Goal: Information Seeking & Learning: Learn about a topic

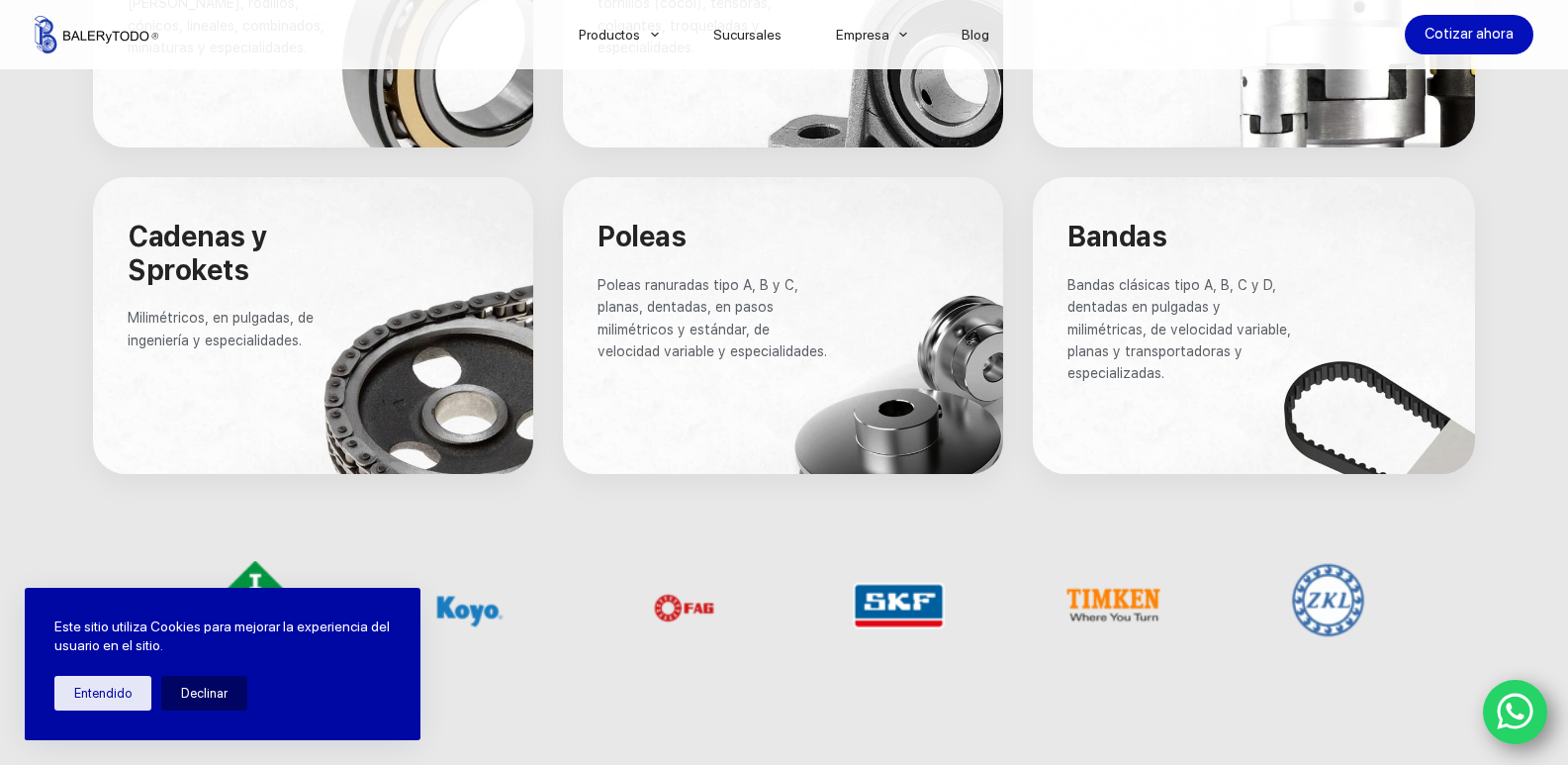
scroll to position [1484, 0]
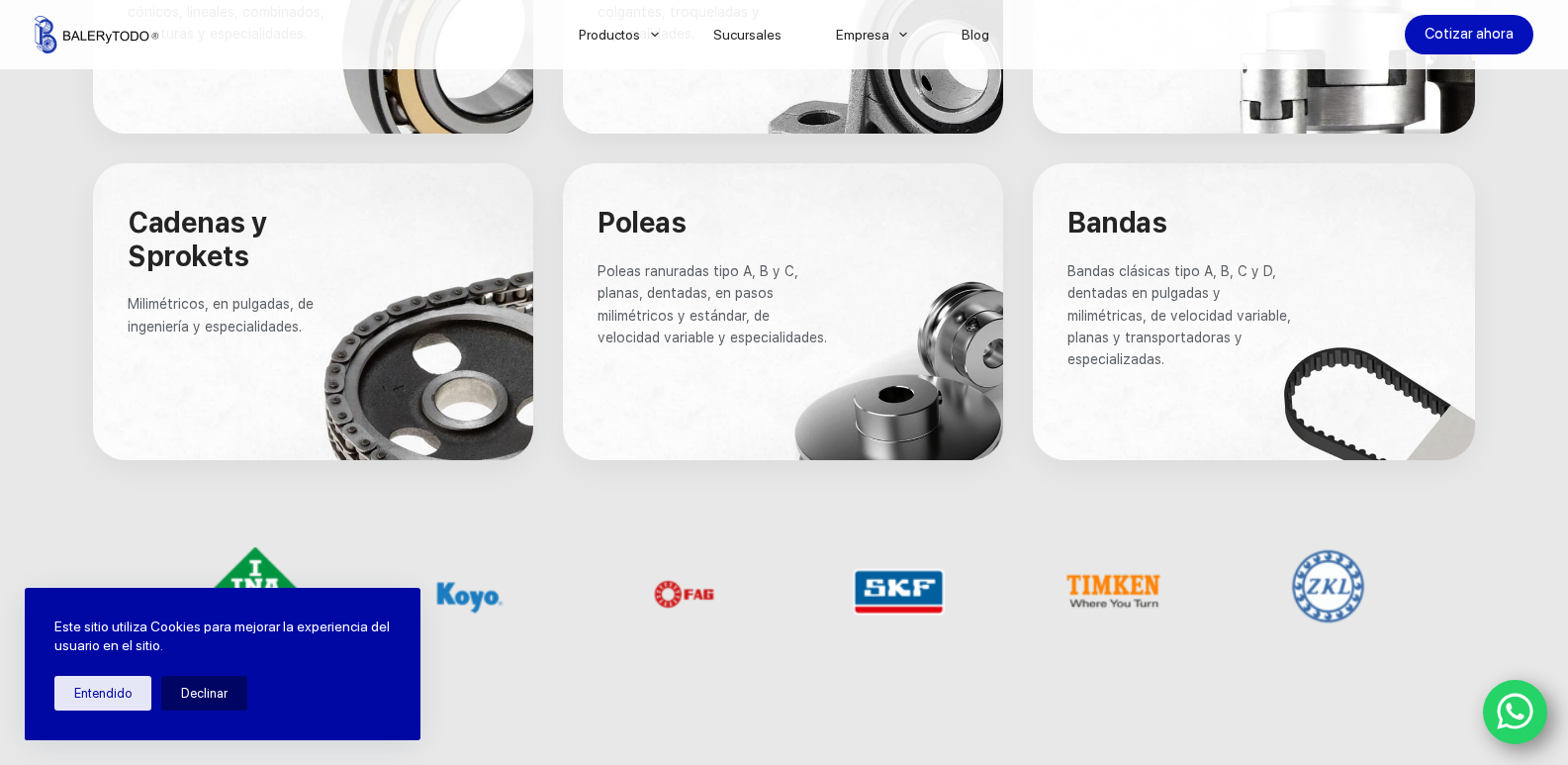
click at [1314, 392] on div at bounding box center [1253, 311] width 441 height 297
click at [1203, 392] on div at bounding box center [1253, 311] width 441 height 297
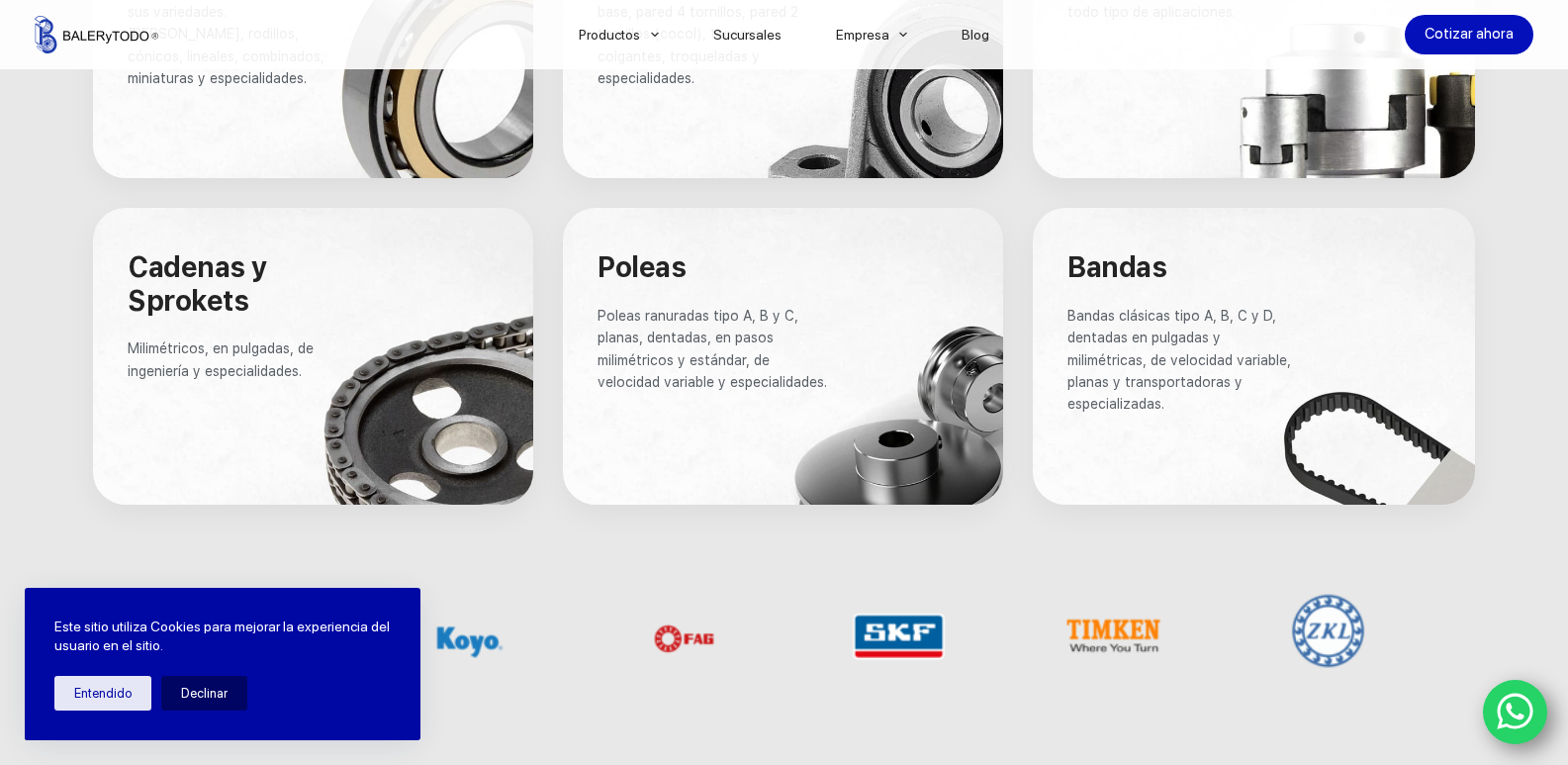
scroll to position [1286, 0]
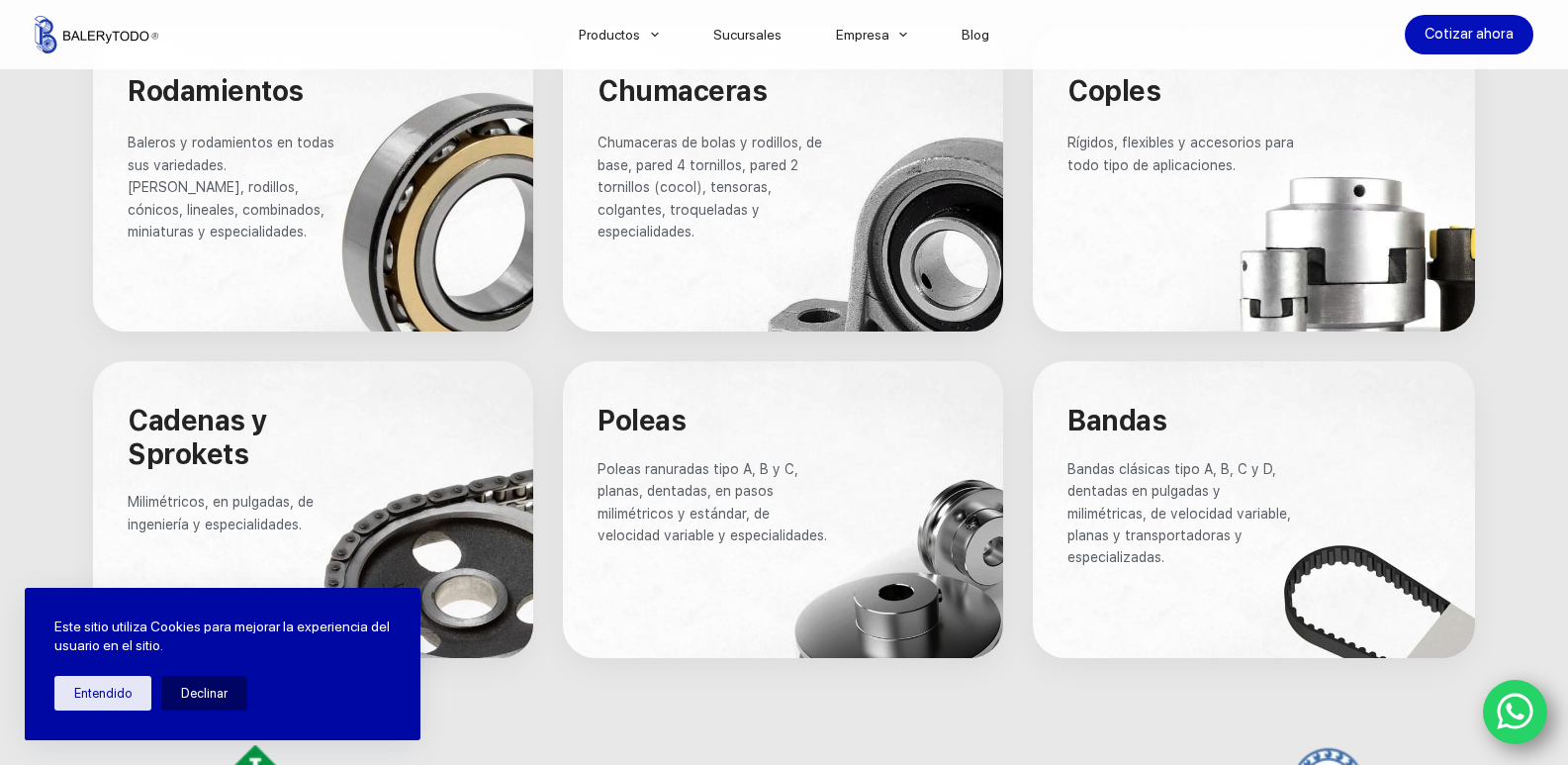
click at [1198, 372] on div at bounding box center [1253, 509] width 441 height 297
click at [1179, 474] on span "Bandas clásicas tipo A, B, C y D, dentadas en pulgadas y milimétricas, de veloc…" at bounding box center [1182, 513] width 228 height 105
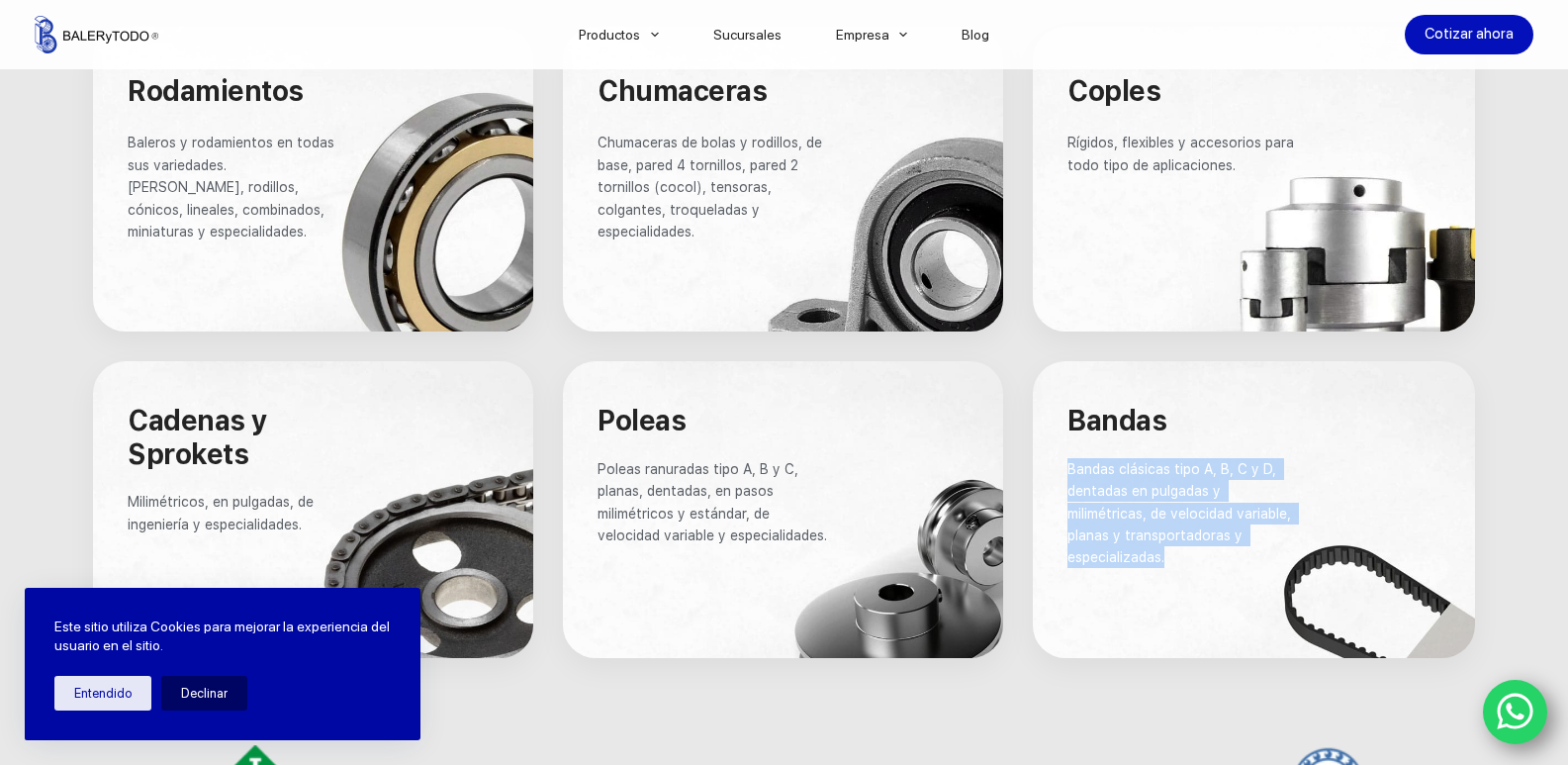
click at [1179, 474] on span "Bandas clásicas tipo A, B, C y D, dentadas en pulgadas y milimétricas, de veloc…" at bounding box center [1182, 513] width 228 height 105
click at [1177, 550] on p "Bandas clásicas tipo A, B, C y D, dentadas en pulgadas y milimétricas, de veloc…" at bounding box center [1184, 513] width 233 height 111
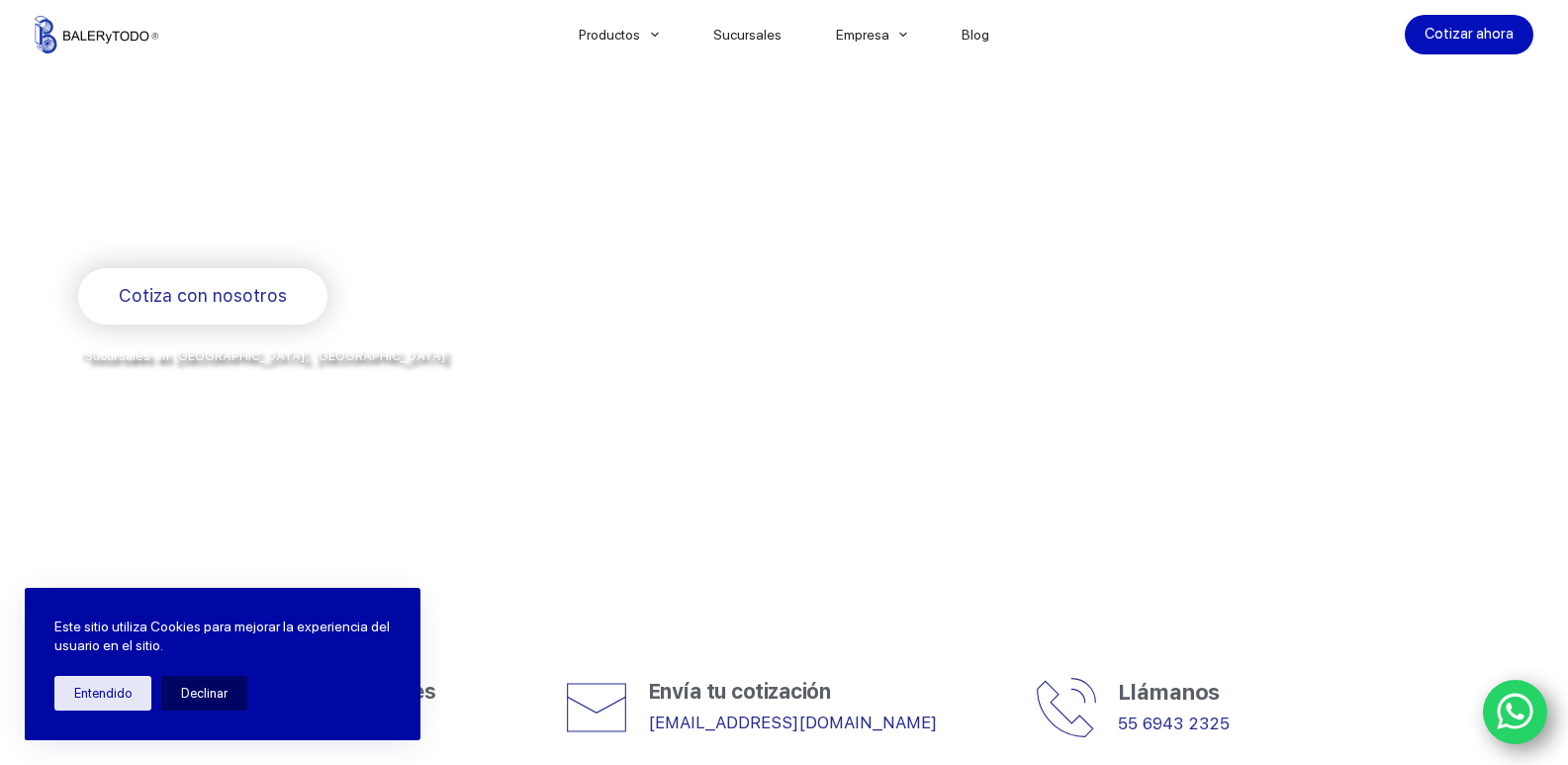
scroll to position [0, 0]
